Goal: Task Accomplishment & Management: Manage account settings

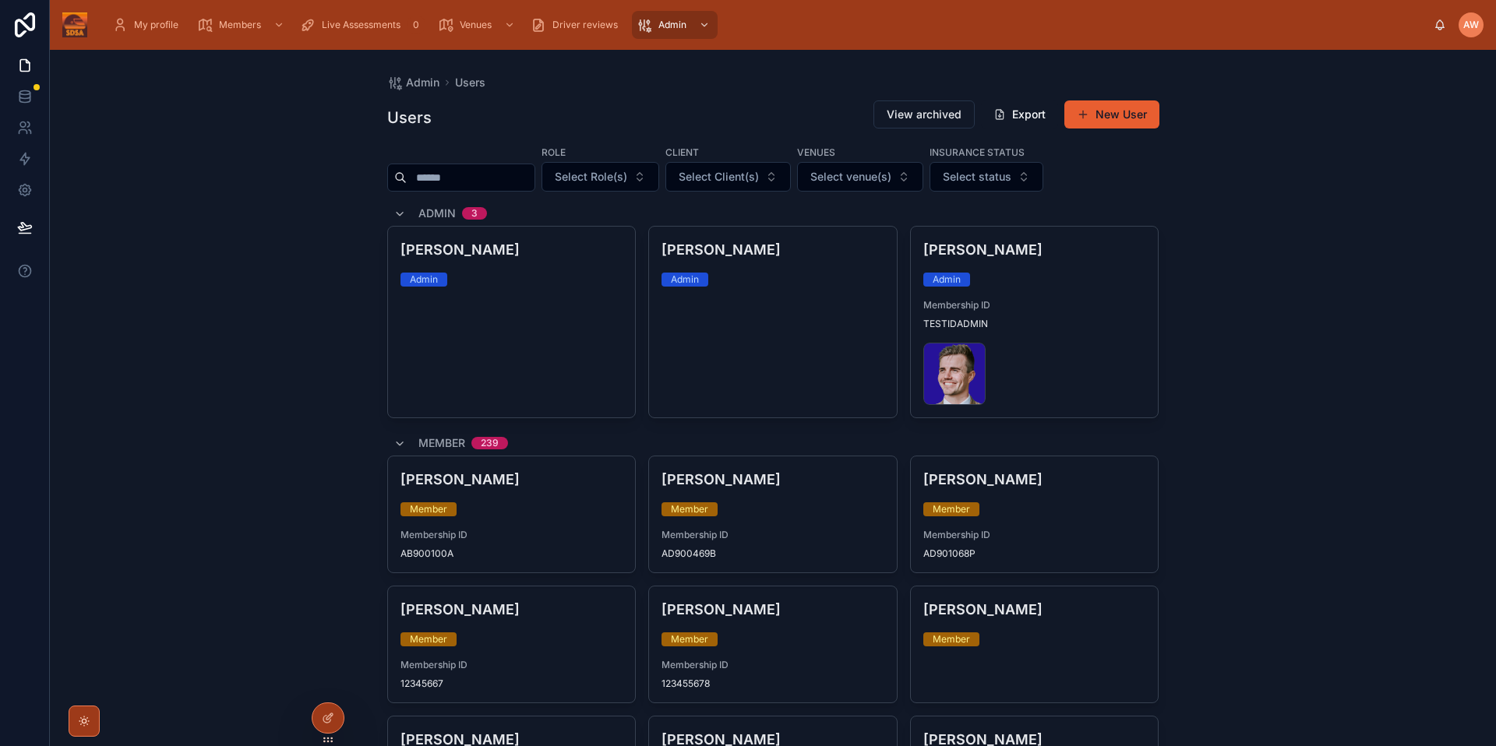
click at [496, 183] on input "text" at bounding box center [471, 178] width 128 height 22
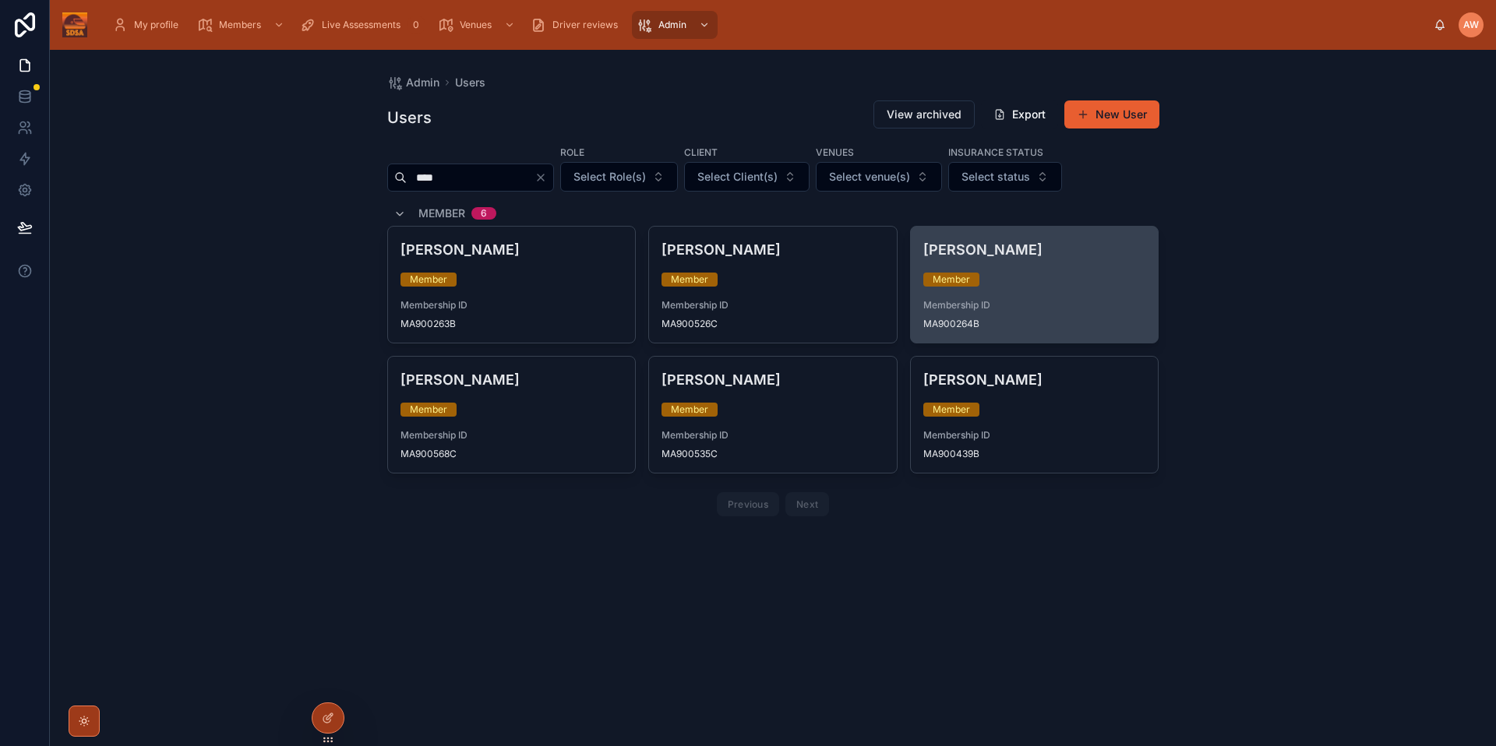
type input "****"
click at [1014, 279] on div "Member" at bounding box center [1034, 280] width 223 height 14
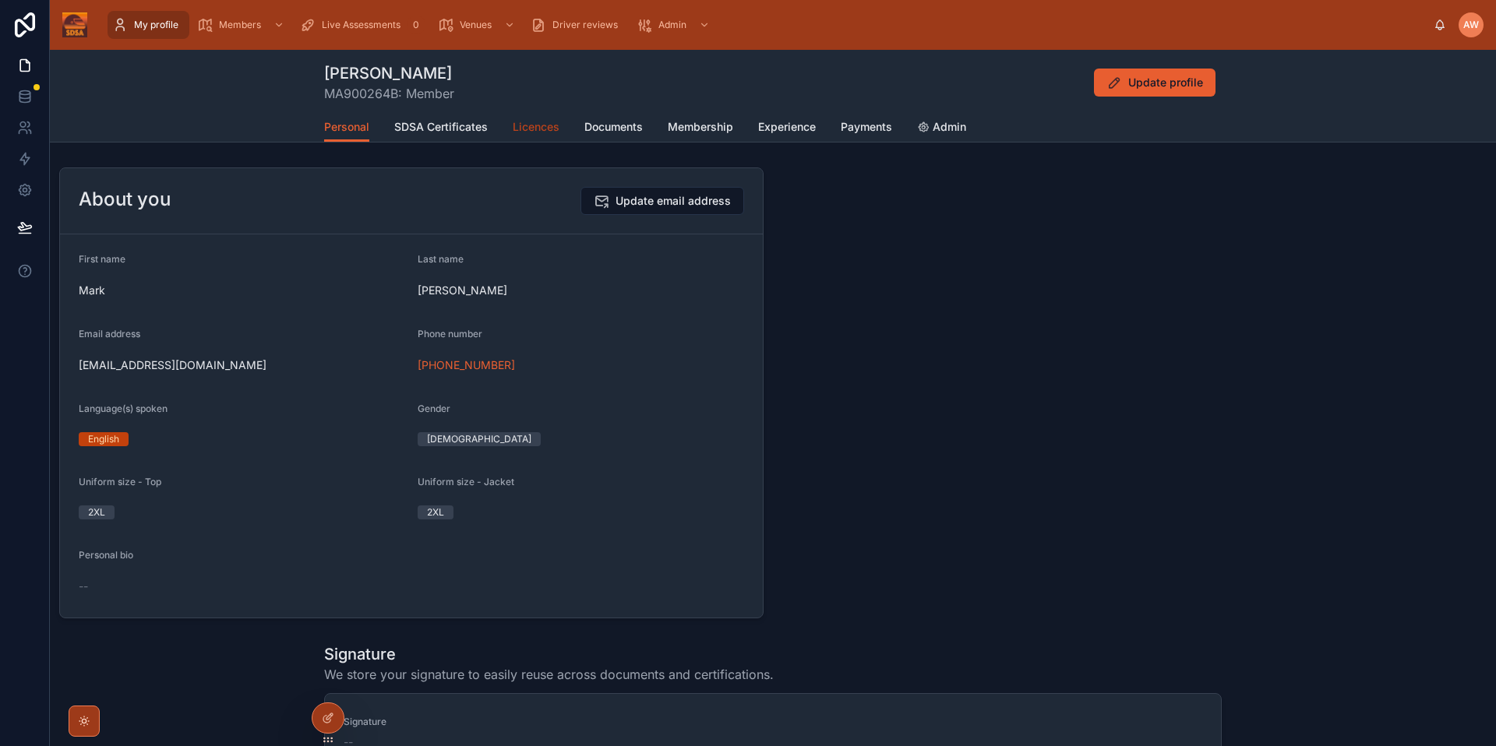
click at [532, 134] on span "Licences" at bounding box center [536, 127] width 47 height 16
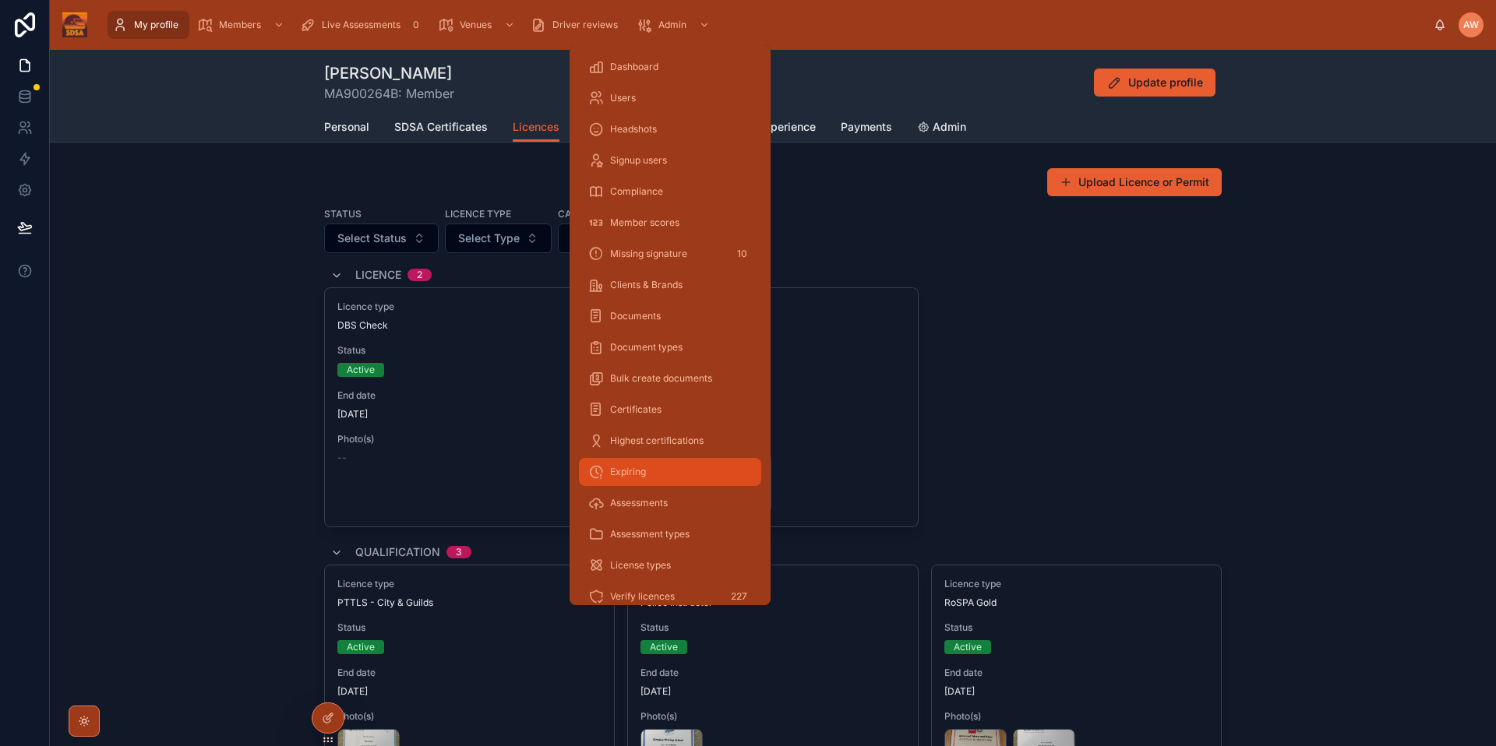
click at [672, 474] on div "Expiring" at bounding box center [670, 472] width 164 height 25
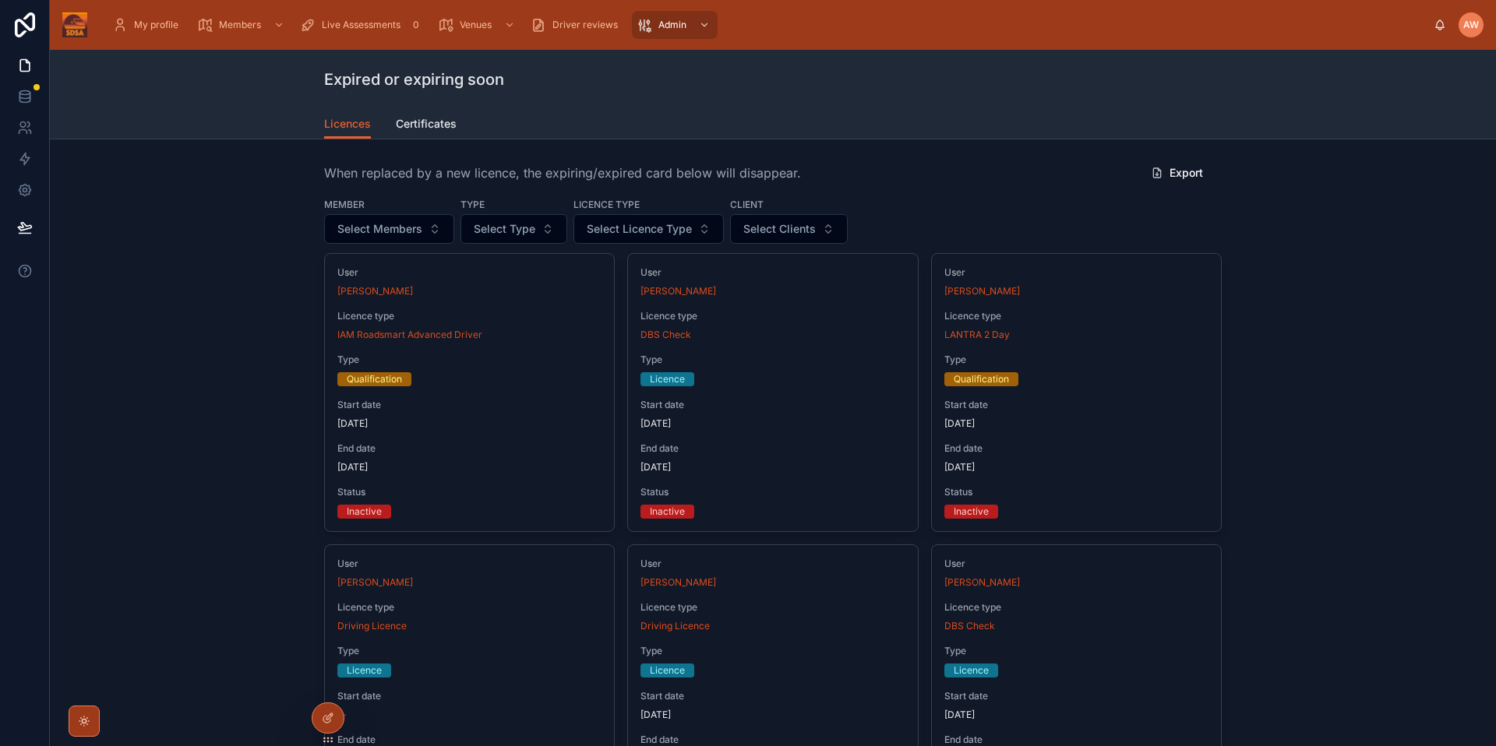
click at [619, 225] on span "Select Licence Type" at bounding box center [639, 229] width 105 height 16
type input "****"
click at [635, 286] on span "Millbrook Permit" at bounding box center [598, 292] width 83 height 16
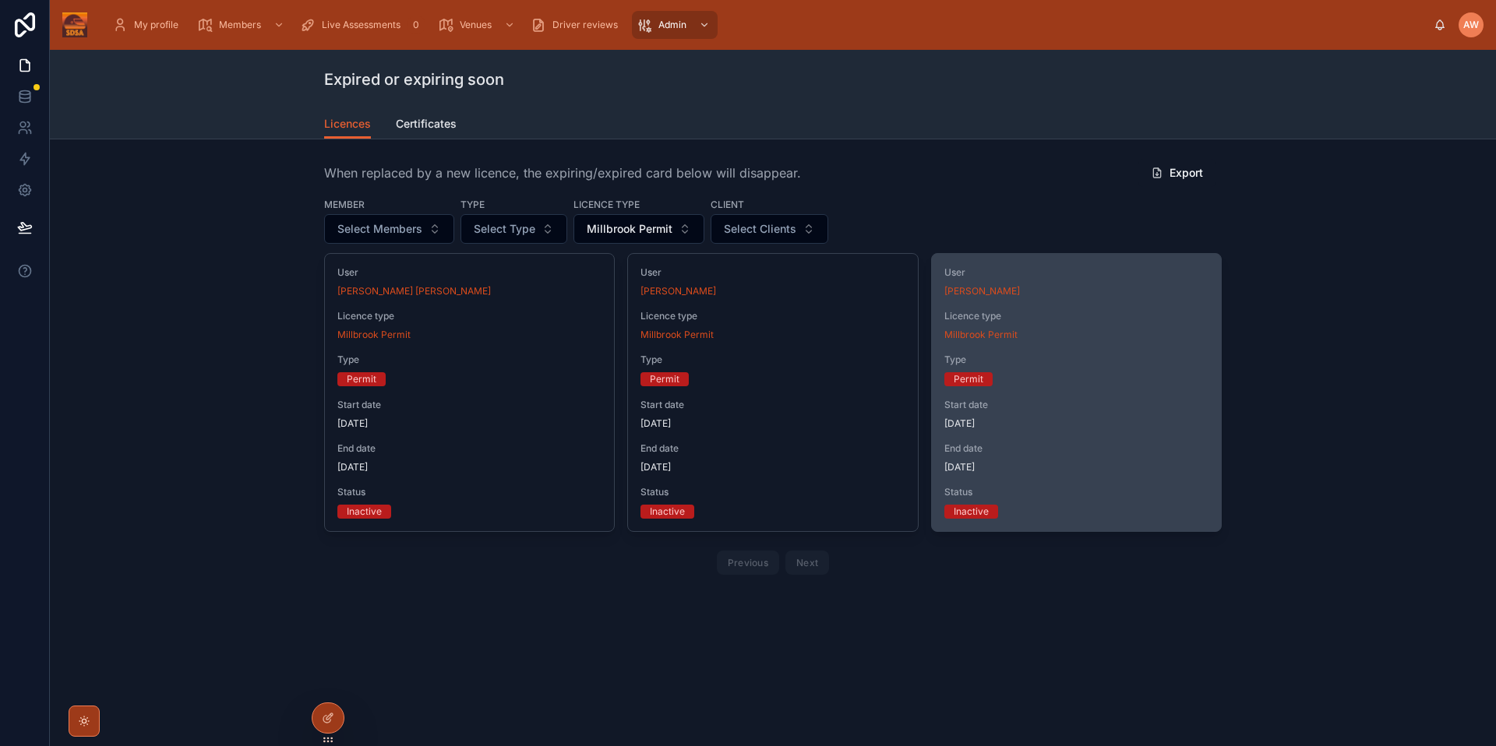
click at [1100, 446] on span "End date" at bounding box center [1076, 449] width 264 height 12
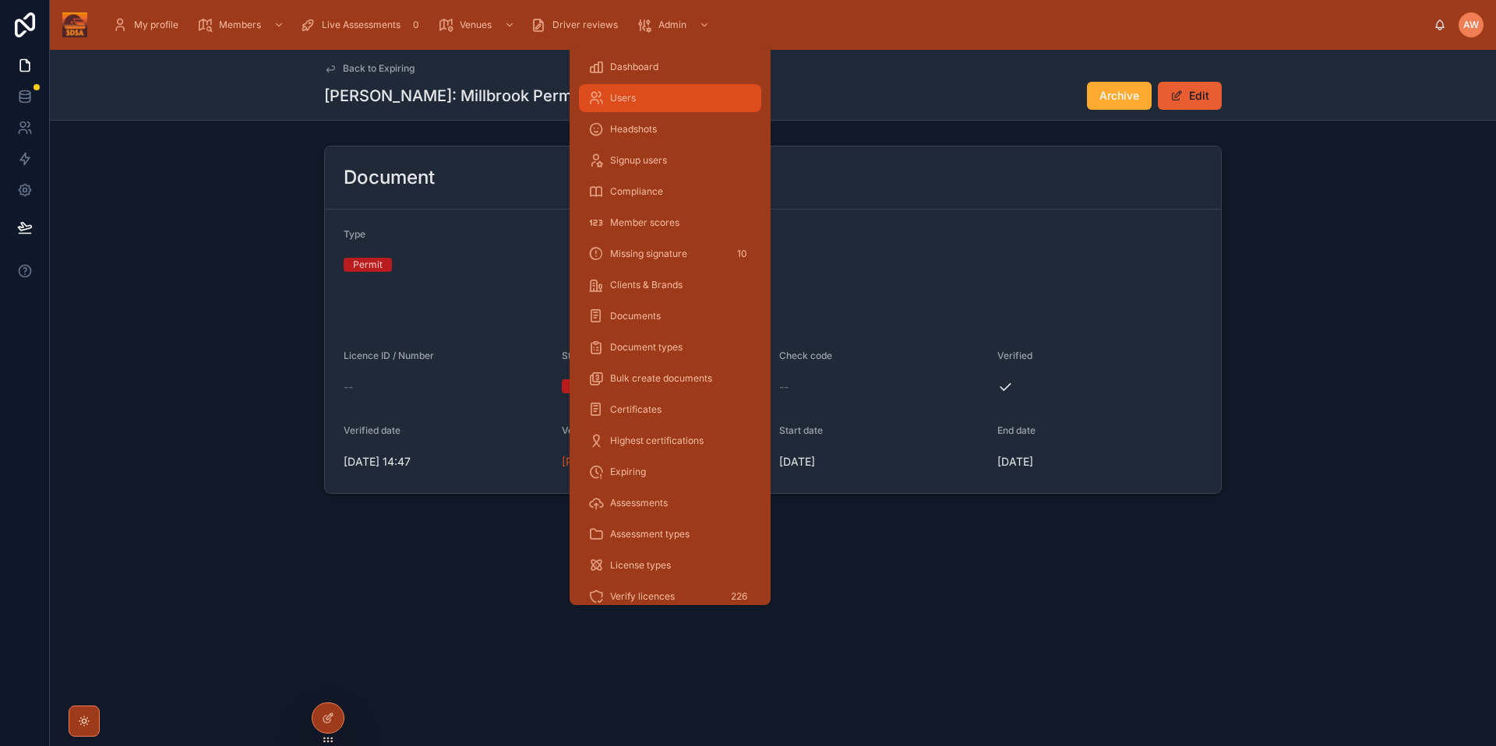
click at [661, 111] on link "Users" at bounding box center [670, 98] width 182 height 28
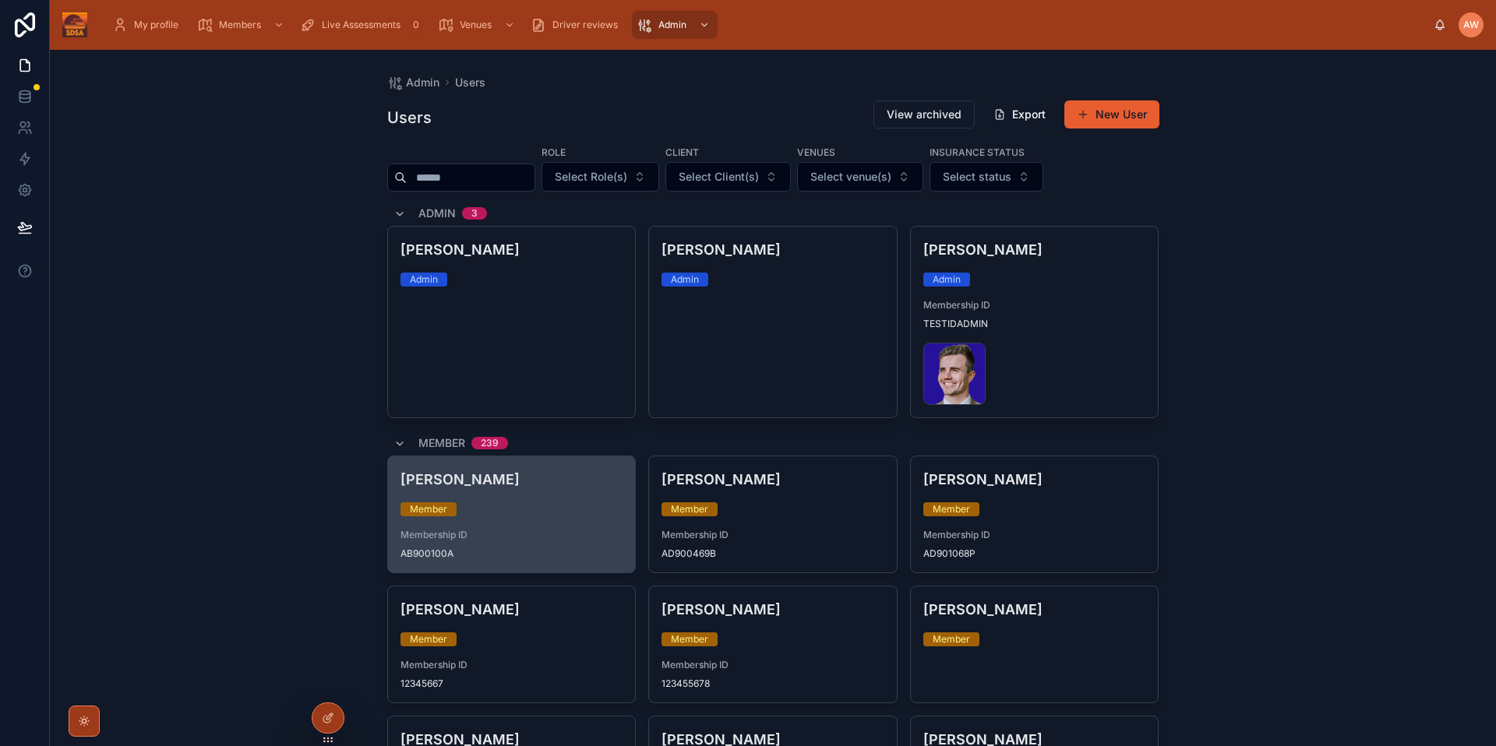
click at [525, 503] on div "Member" at bounding box center [511, 510] width 223 height 14
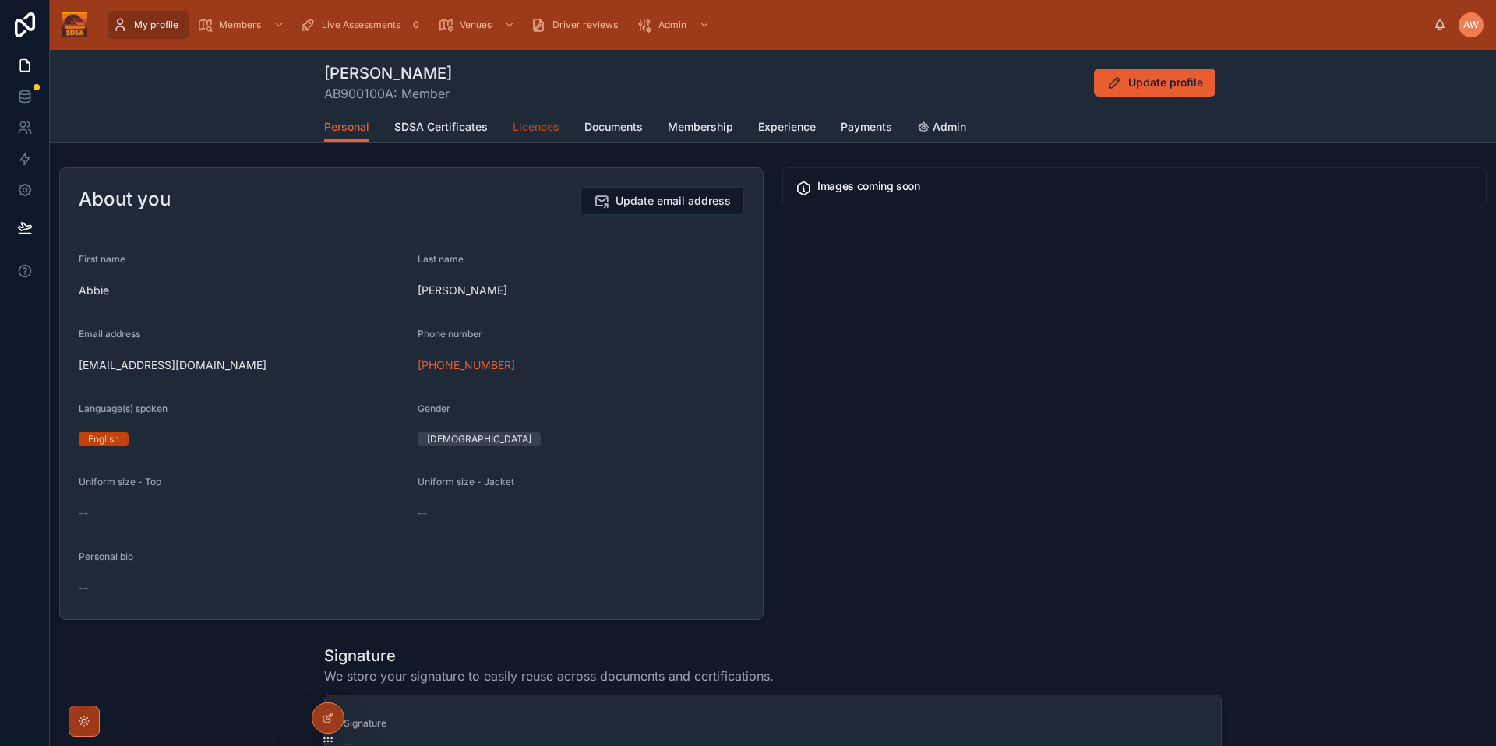
click at [544, 142] on div "[PERSON_NAME] AB900100A: Member Update profile Personal Personal SDSA Certifica…" at bounding box center [773, 96] width 1446 height 93
click at [531, 131] on span "Licences" at bounding box center [536, 127] width 47 height 16
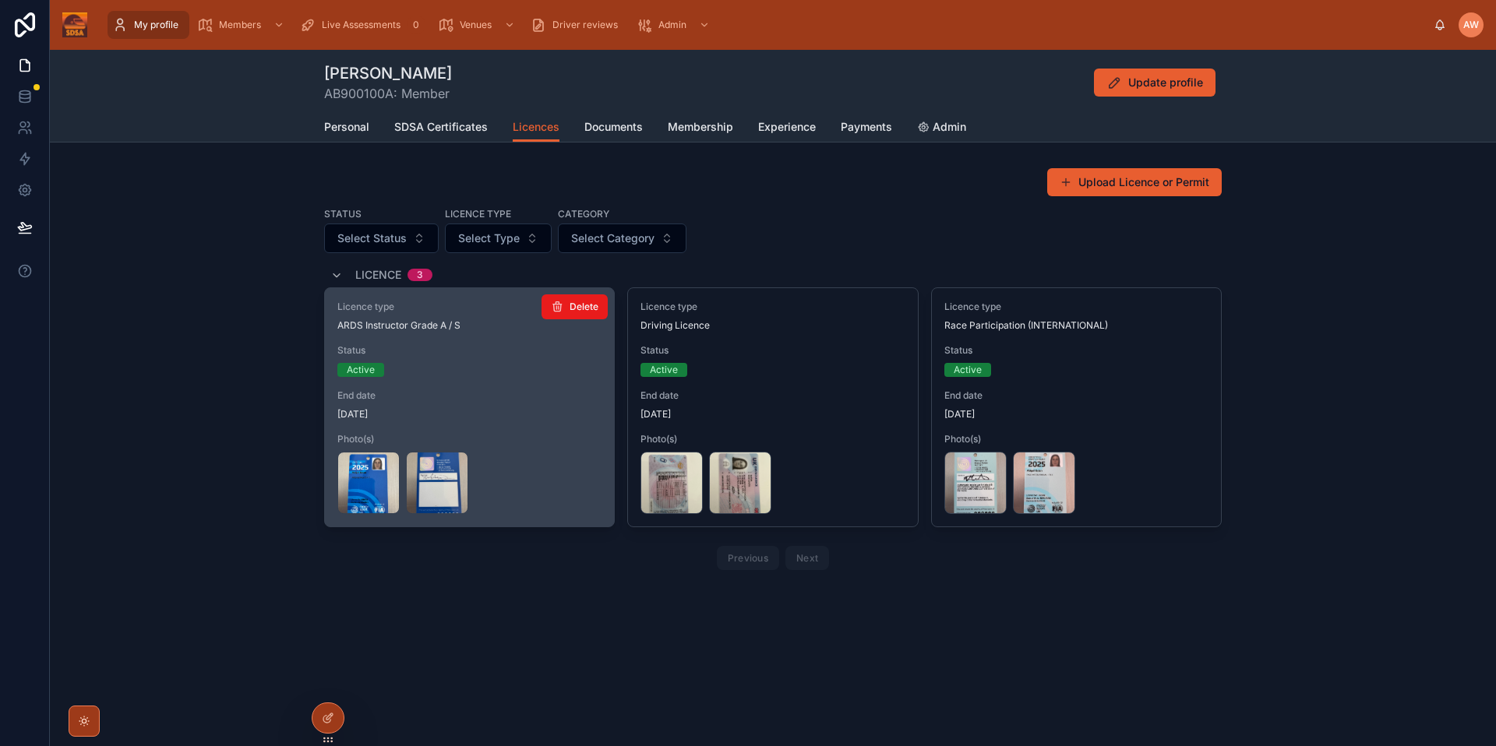
click at [478, 341] on div "Licence type ARDS Instructor Grade A / S Status Active End date [DATE] Photo(s)…" at bounding box center [469, 407] width 289 height 238
click at [387, 318] on div "Licence type ARDS Instructor Grade A / S" at bounding box center [469, 316] width 264 height 31
click at [355, 418] on span "[DATE]" at bounding box center [469, 414] width 264 height 12
